Goal: Task Accomplishment & Management: Complete application form

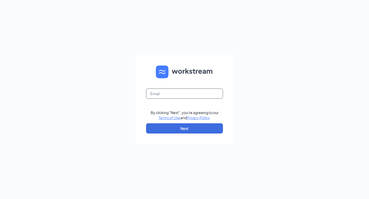
click at [156, 94] on input "text" at bounding box center [184, 94] width 77 height 10
type input "[EMAIL_ADDRESS][DOMAIN_NAME]"
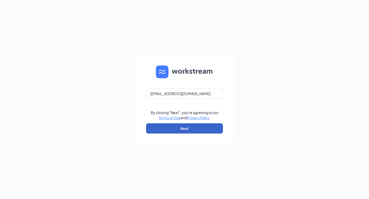
click at [184, 128] on button "Next" at bounding box center [184, 128] width 77 height 10
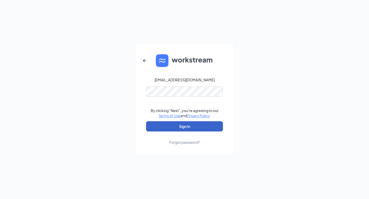
click at [184, 126] on button "Sign In" at bounding box center [184, 126] width 77 height 10
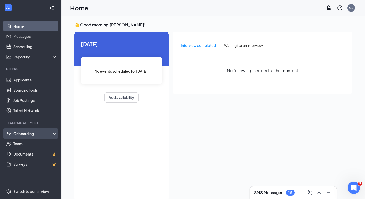
click at [29, 134] on div "Onboarding" at bounding box center [32, 133] width 39 height 5
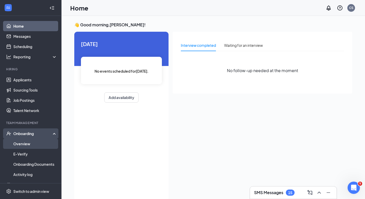
click at [22, 143] on link "Overview" at bounding box center [35, 144] width 44 height 10
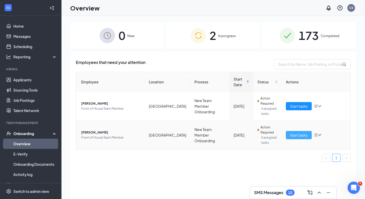
click at [301, 133] on span "Start tasks" at bounding box center [299, 135] width 18 height 6
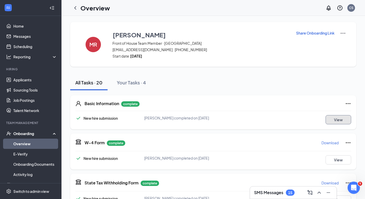
click at [336, 118] on button "View" at bounding box center [338, 119] width 26 height 9
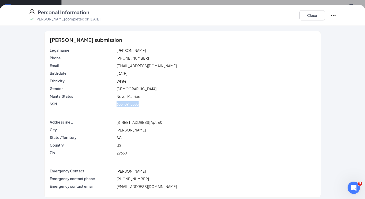
drag, startPoint x: 110, startPoint y: 104, endPoint x: 158, endPoint y: 107, distance: 48.0
click at [158, 107] on div "SSN 655-09-8508" at bounding box center [183, 105] width 266 height 8
copy div "655-09-8508"
click at [312, 15] on button "Close" at bounding box center [312, 15] width 26 height 10
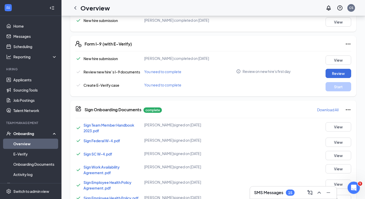
scroll to position [168, 0]
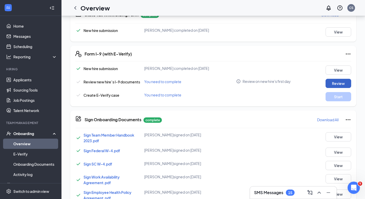
click at [334, 83] on button "Review" at bounding box center [338, 83] width 26 height 9
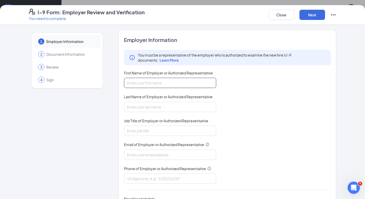
click at [135, 83] on input "First Name of Employer or Authorized Representative" at bounding box center [170, 83] width 92 height 10
type input "Audrey"
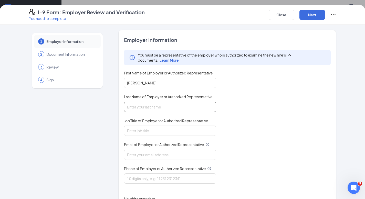
click at [132, 107] on input "Last Name of Employer or Authorized Representative" at bounding box center [170, 107] width 92 height 10
type input "Chapman"
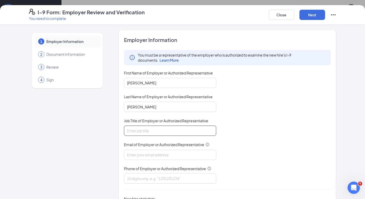
click at [131, 132] on input "Job Title of Employer or Authorized Representative" at bounding box center [170, 131] width 92 height 10
type input "operator"
click at [128, 155] on input "Email of Employer or Authorized Representative" at bounding box center [170, 155] width 92 height 10
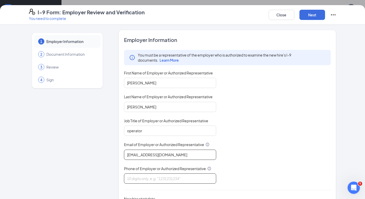
type input "[EMAIL_ADDRESS][DOMAIN_NAME]"
click at [129, 178] on input "Phone of Employer or Authorized Representative" at bounding box center [170, 179] width 92 height 10
type input "8642979912"
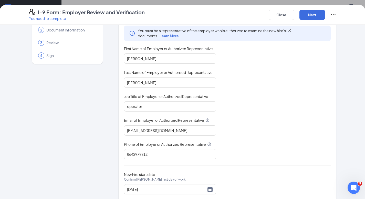
scroll to position [37, 0]
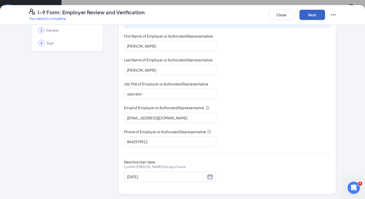
click at [311, 13] on button "Next" at bounding box center [312, 15] width 26 height 10
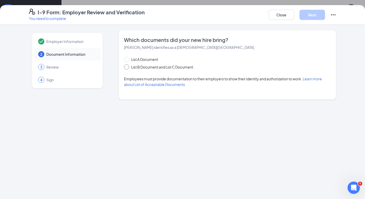
click at [126, 67] on input "List B Document and List C Document" at bounding box center [126, 67] width 4 height 4
radio input "true"
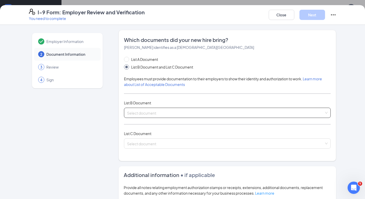
click at [134, 111] on input "search" at bounding box center [225, 112] width 197 height 8
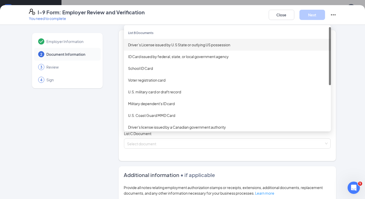
click at [149, 44] on div "Driver’s License issued by U.S State or outlying US possession" at bounding box center [227, 45] width 199 height 6
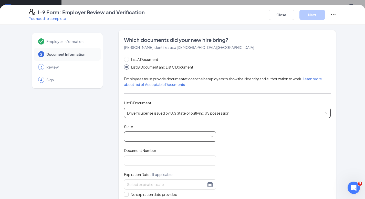
click at [131, 135] on span at bounding box center [170, 137] width 86 height 10
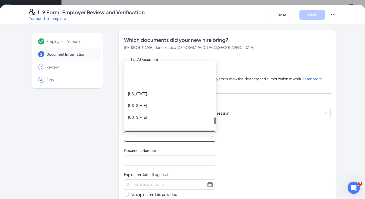
scroll to position [500, 0]
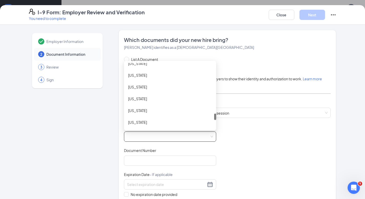
drag, startPoint x: 213, startPoint y: 66, endPoint x: 210, endPoint y: 117, distance: 50.8
click at [210, 117] on div "Puerto Rico Rhode Island South Carolina South Dakota Tennessee Texas Utah Virgi…" at bounding box center [170, 96] width 92 height 66
click at [134, 86] on div "South Carolina" at bounding box center [170, 87] width 84 height 6
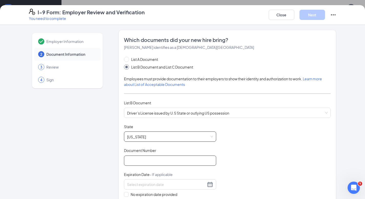
click at [129, 163] on input "Document Number" at bounding box center [170, 161] width 92 height 10
type input "103991122"
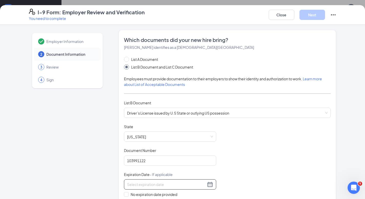
click at [131, 184] on input at bounding box center [166, 185] width 79 height 6
type input "07/06/2027"
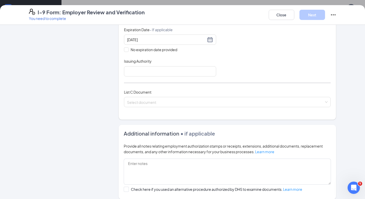
scroll to position [152, 0]
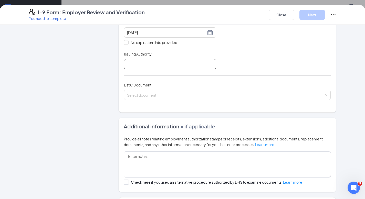
click at [129, 63] on input "Issuing Authority" at bounding box center [170, 64] width 92 height 10
type input "SCDMV"
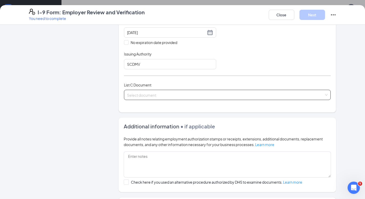
click at [128, 93] on div "Select document" at bounding box center [227, 95] width 207 height 10
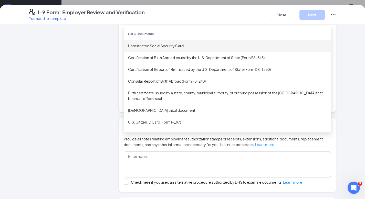
click at [141, 45] on div "Unrestricted Social Security Card" at bounding box center [227, 46] width 199 height 6
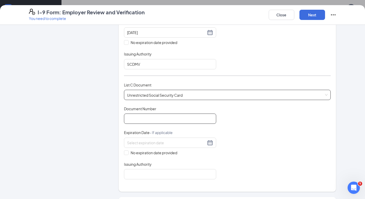
click at [129, 118] on input "Document Number" at bounding box center [170, 119] width 92 height 10
paste input "655-09-8508"
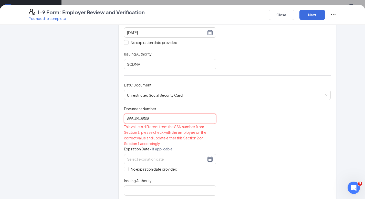
click at [140, 118] on input "655-09-8508" at bounding box center [170, 119] width 92 height 10
click at [133, 118] on input "655-098508" at bounding box center [170, 119] width 92 height 10
click at [126, 118] on input "655098508" at bounding box center [170, 119] width 92 height 10
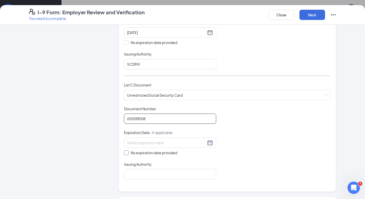
type input "655098508"
click at [124, 151] on input "No expiration date provided" at bounding box center [126, 153] width 4 height 4
checkbox input "true"
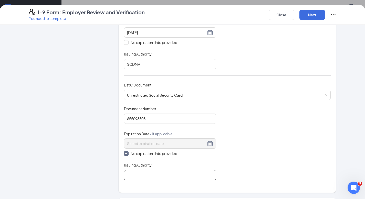
click at [125, 175] on input "Issuing Authority" at bounding box center [170, 175] width 92 height 10
type input "SSA"
click at [314, 15] on button "Next" at bounding box center [312, 15] width 26 height 10
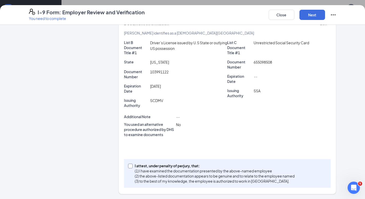
click at [128, 166] on input "I attest, under penalty of perjury, that: (1) I have examined the documentation…" at bounding box center [130, 166] width 4 height 4
checkbox input "true"
click at [309, 15] on button "Next" at bounding box center [312, 15] width 26 height 10
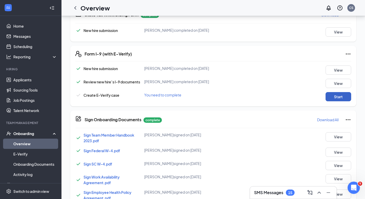
click at [335, 96] on button "Start" at bounding box center [338, 96] width 26 height 9
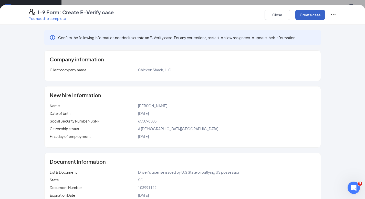
click at [304, 14] on button "Create case" at bounding box center [310, 15] width 30 height 10
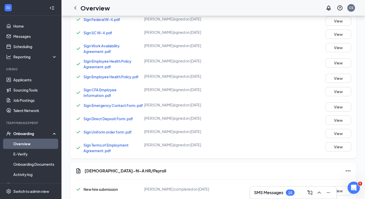
scroll to position [329, 0]
click at [338, 133] on button "View" at bounding box center [338, 134] width 26 height 9
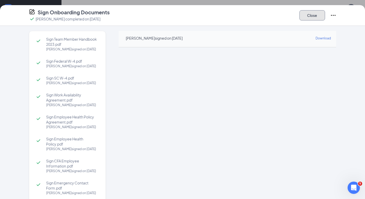
click at [311, 15] on button "Close" at bounding box center [312, 15] width 26 height 10
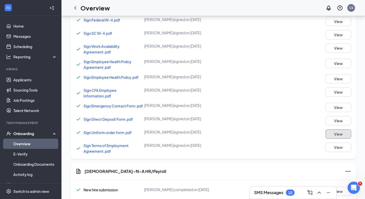
scroll to position [373, 0]
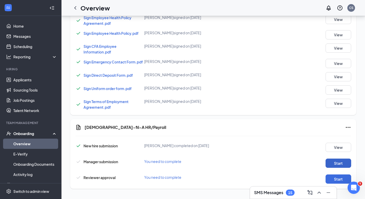
click at [341, 163] on button "Start" at bounding box center [338, 163] width 26 height 9
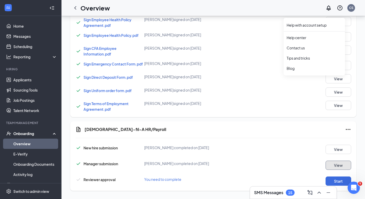
scroll to position [375, 0]
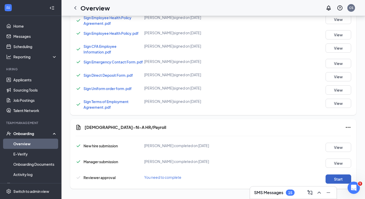
click at [340, 178] on button "Start" at bounding box center [338, 179] width 26 height 9
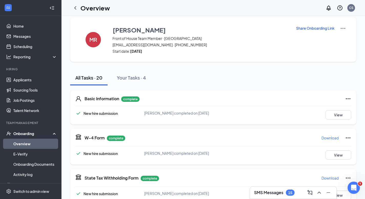
scroll to position [0, 0]
